Goal: Transaction & Acquisition: Book appointment/travel/reservation

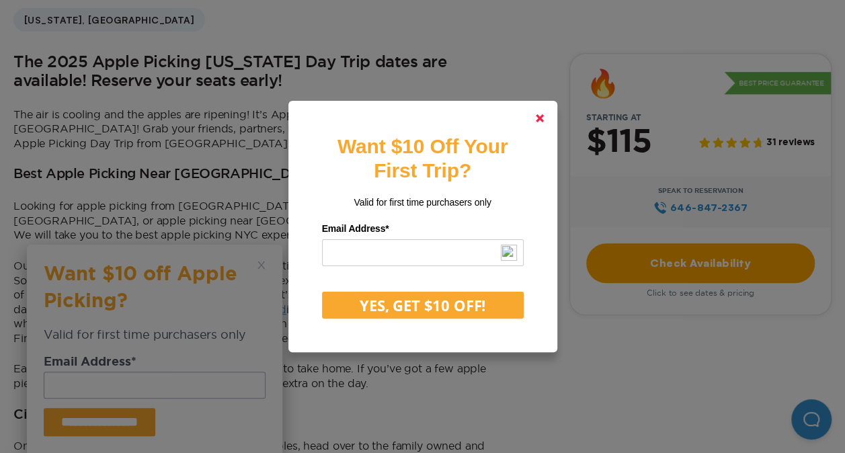
click at [551, 117] on link at bounding box center [539, 118] width 32 height 32
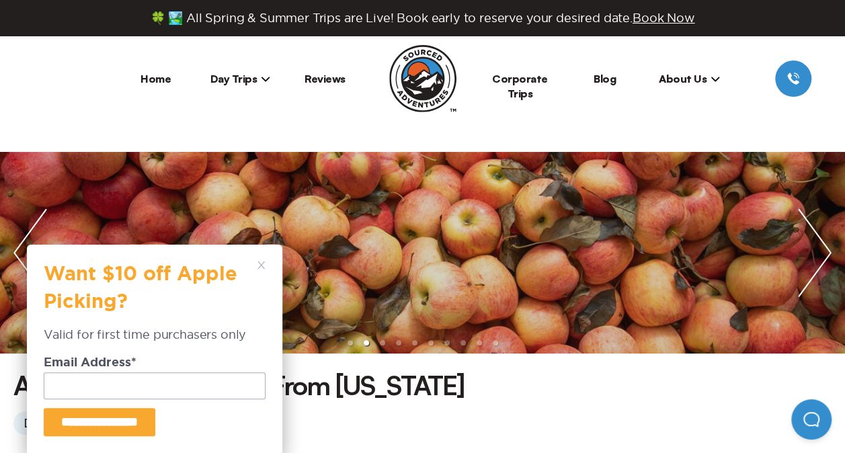
click at [243, 78] on span "Day Trips" at bounding box center [240, 78] width 60 height 13
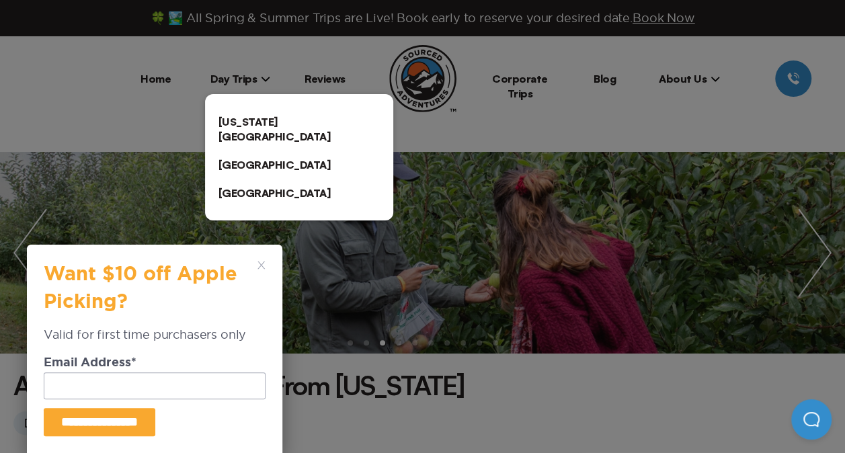
click at [246, 114] on link "[US_STATE][GEOGRAPHIC_DATA]" at bounding box center [299, 129] width 188 height 43
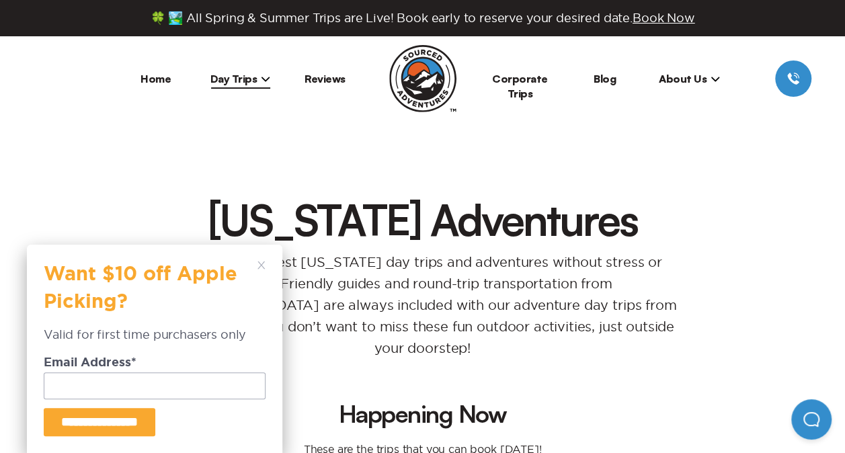
click at [259, 263] on icon at bounding box center [261, 265] width 8 height 8
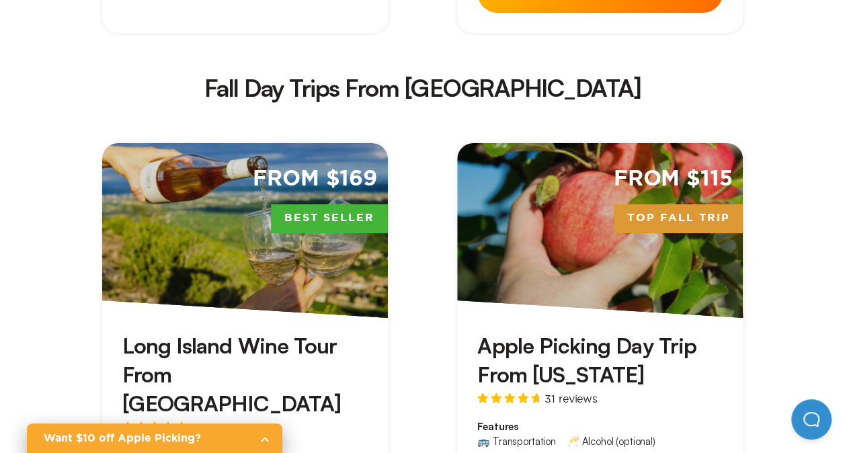
scroll to position [2352, 0]
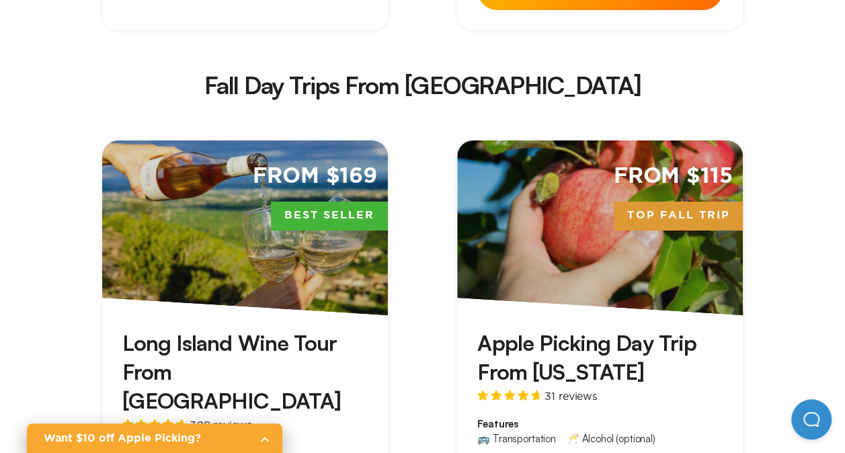
click at [596, 329] on h3 "Apple Picking Day Trip From [US_STATE]" at bounding box center [599, 358] width 245 height 58
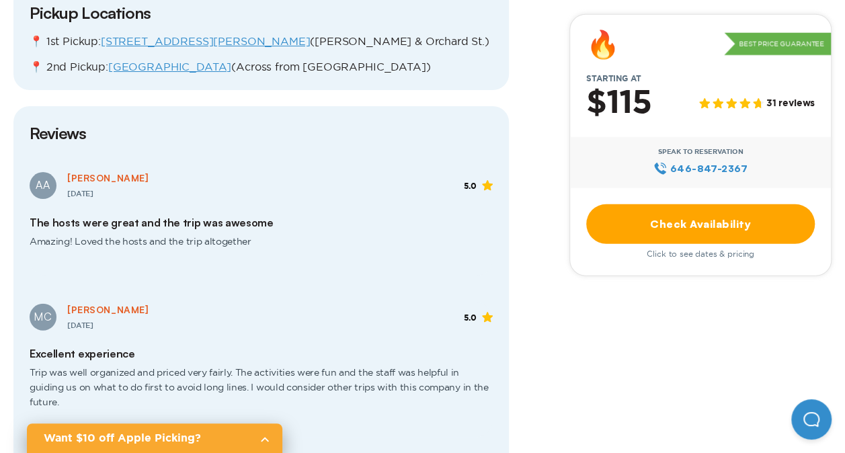
scroll to position [1680, 0]
